Goal: Task Accomplishment & Management: Manage account settings

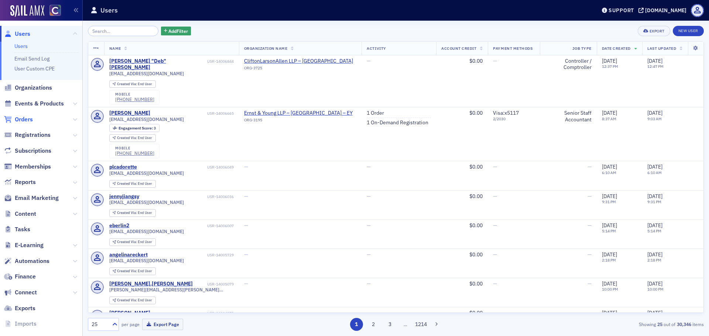
click at [28, 118] on span "Orders" at bounding box center [24, 120] width 18 height 8
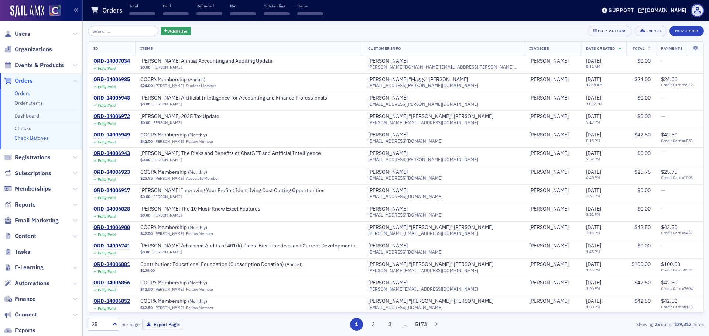
click at [30, 138] on link "Check Batches" at bounding box center [31, 138] width 34 height 7
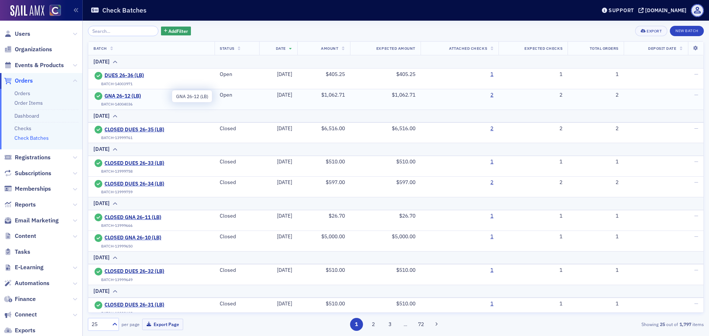
click at [130, 97] on span "GNA 26-12 (LB)" at bounding box center [137, 96] width 67 height 7
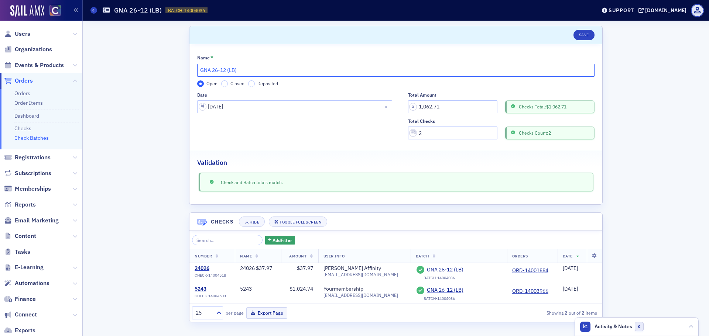
click at [201, 69] on input "GNA 26-12 (LB)" at bounding box center [395, 70] width 397 height 13
type input "CLOSED GNA 26-12 (LB)"
click at [226, 83] on input "Closed" at bounding box center [224, 83] width 7 height 7
click at [585, 37] on button "Save" at bounding box center [583, 35] width 21 height 10
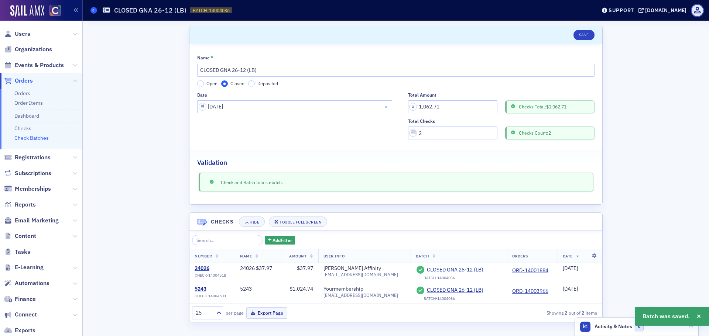
click at [92, 8] on span at bounding box center [93, 10] width 7 height 7
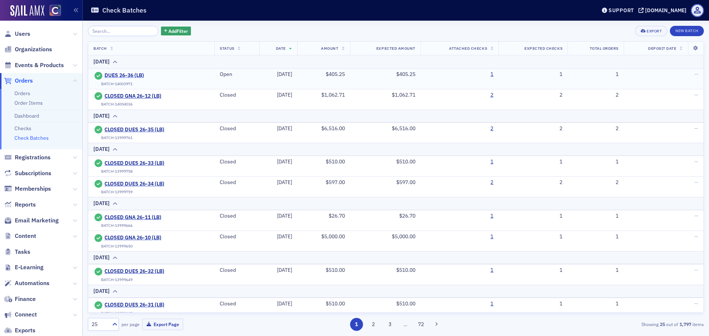
click at [114, 75] on span "DUES 26-36 (LB)" at bounding box center [137, 75] width 67 height 7
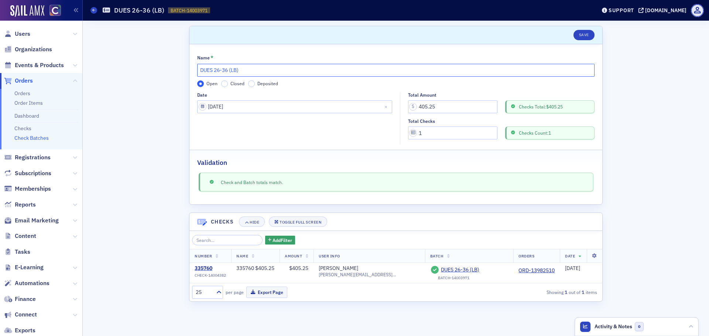
drag, startPoint x: 200, startPoint y: 72, endPoint x: 241, endPoint y: 88, distance: 44.1
click at [200, 72] on input "DUES 26-36 (LB)" at bounding box center [395, 70] width 397 height 13
type input "CLOSED DUES 26-36 (LB)"
click at [229, 84] on label "Closed" at bounding box center [232, 83] width 23 height 7
click at [228, 84] on input "Closed" at bounding box center [224, 83] width 7 height 7
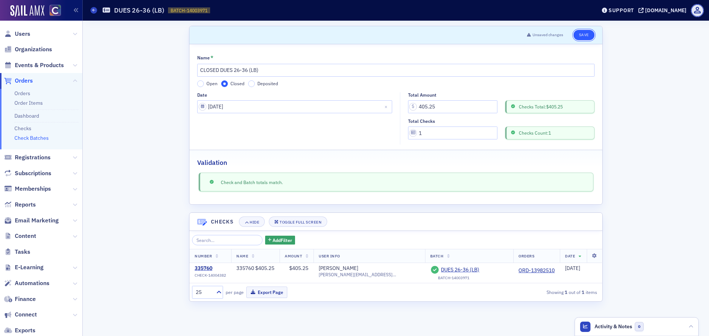
click at [586, 40] on button "Save" at bounding box center [583, 35] width 21 height 10
click at [23, 92] on link "Orders" at bounding box center [22, 93] width 16 height 7
